Goal: Book appointment/travel/reservation

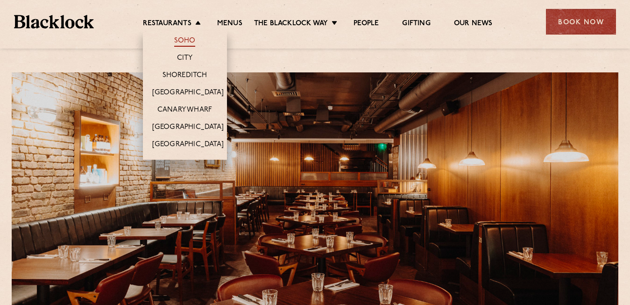
click at [183, 38] on link "Soho" at bounding box center [184, 41] width 21 height 10
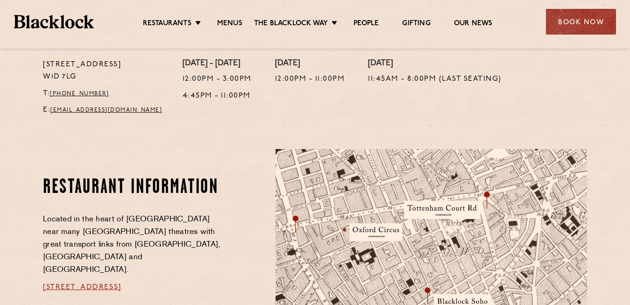
scroll to position [396, 0]
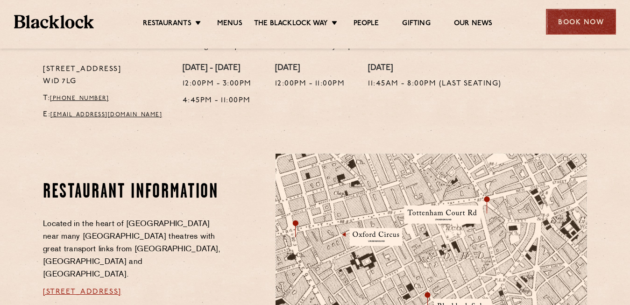
click at [591, 10] on div "Book Now" at bounding box center [581, 22] width 70 height 26
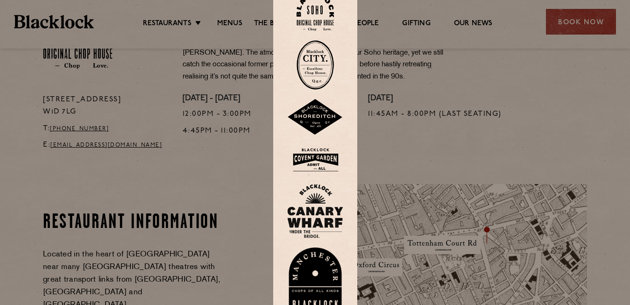
scroll to position [357, 0]
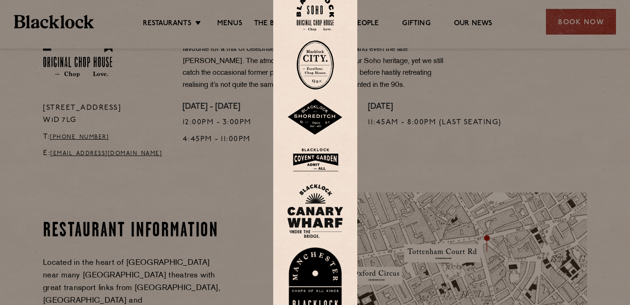
click at [325, 23] on img at bounding box center [314, 12] width 37 height 38
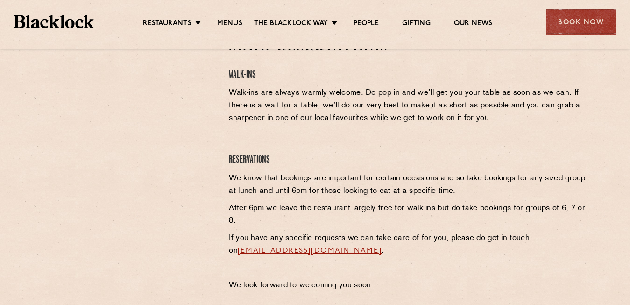
scroll to position [327, 0]
